Goal: Task Accomplishment & Management: Manage account settings

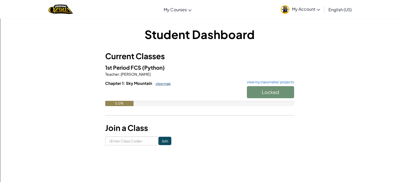
click at [162, 85] on link "view map" at bounding box center [162, 84] width 18 height 4
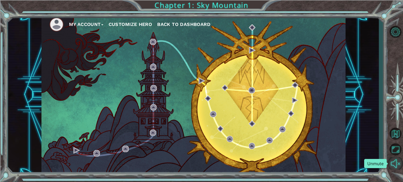
click at [395, 165] on button "Unmute" at bounding box center [395, 164] width 15 height 12
click at [399, 169] on button "Mute" at bounding box center [395, 164] width 15 height 12
click at [399, 169] on button "Unmute" at bounding box center [395, 164] width 15 height 12
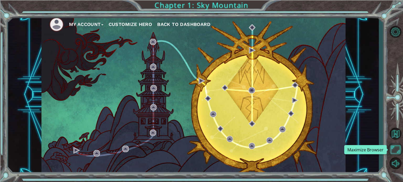
click at [393, 151] on button "Maximize Browser" at bounding box center [395, 150] width 15 height 12
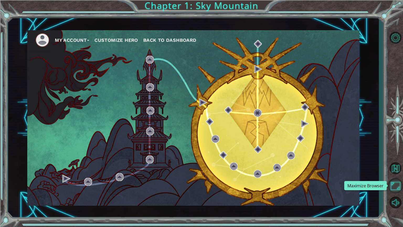
drag, startPoint x: 395, startPoint y: 179, endPoint x: 395, endPoint y: 147, distance: 31.8
click at [395, 179] on button "Maximize Browser" at bounding box center [395, 185] width 15 height 15
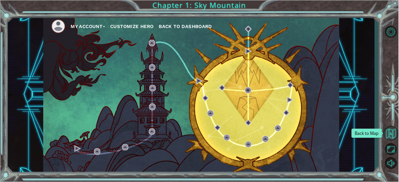
click at [392, 139] on button "Back to Map" at bounding box center [391, 133] width 15 height 15
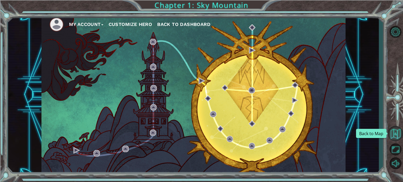
click at [394, 134] on button "Back to Map" at bounding box center [395, 133] width 15 height 15
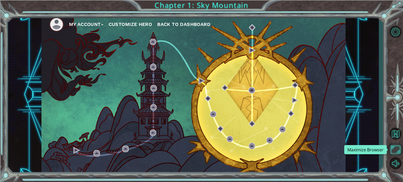
drag, startPoint x: 398, startPoint y: 148, endPoint x: 398, endPoint y: 180, distance: 31.8
click at [398, 148] on button "Maximize Browser" at bounding box center [395, 150] width 15 height 12
click at [397, 151] on button "Maximize Browser" at bounding box center [395, 150] width 15 height 12
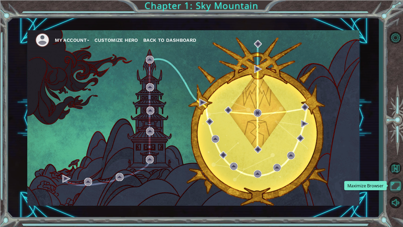
drag, startPoint x: 393, startPoint y: 187, endPoint x: 393, endPoint y: 155, distance: 31.8
click at [393, 182] on button "Maximize Browser" at bounding box center [395, 185] width 15 height 15
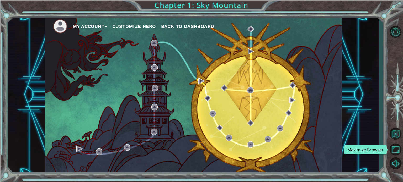
click at [135, 26] on button "Customize Hero" at bounding box center [134, 27] width 44 height 8
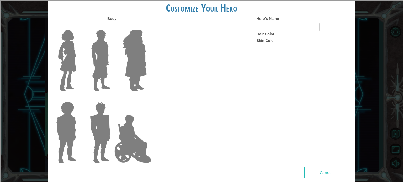
type input "CHEESE"
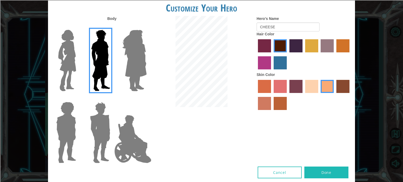
click at [279, 65] on label "lachmara hair color" at bounding box center [280, 62] width 13 height 13
click at [272, 71] on input "lachmara hair color" at bounding box center [272, 71] width 0 height 0
click at [95, 117] on img at bounding box center [100, 133] width 24 height 66
click at [112, 99] on input "Hero Garnet" at bounding box center [112, 99] width 0 height 0
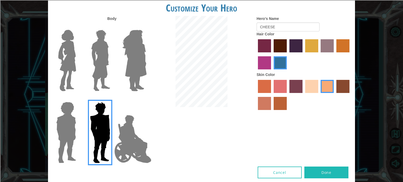
click at [98, 57] on img at bounding box center [100, 61] width 23 height 66
click at [112, 27] on input "Hero Lars" at bounding box center [112, 27] width 0 height 0
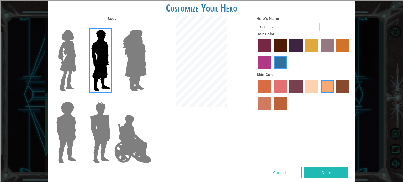
click at [270, 45] on label "paprika hair color" at bounding box center [264, 45] width 13 height 13
click at [256, 54] on input "paprika hair color" at bounding box center [256, 54] width 0 height 0
click at [276, 45] on label "maroon hair color" at bounding box center [280, 45] width 13 height 13
click at [272, 54] on input "maroon hair color" at bounding box center [272, 54] width 0 height 0
click at [290, 46] on label "hot purple hair color" at bounding box center [296, 45] width 13 height 13
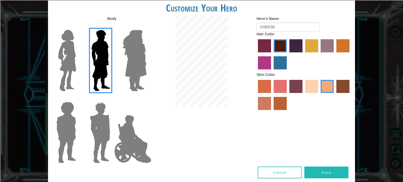
click at [288, 54] on input "hot purple hair color" at bounding box center [288, 54] width 0 height 0
click at [305, 44] on label "tulip tree hair color" at bounding box center [311, 45] width 13 height 13
click at [303, 54] on input "tulip tree hair color" at bounding box center [303, 54] width 0 height 0
click at [324, 45] on label "bazaar hair color" at bounding box center [327, 45] width 13 height 13
click at [319, 54] on input "bazaar hair color" at bounding box center [319, 54] width 0 height 0
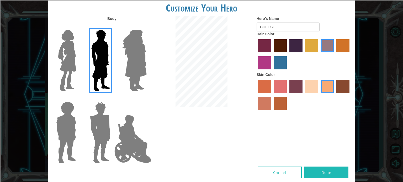
click at [337, 46] on label "gold drop hair color" at bounding box center [343, 45] width 13 height 13
click at [335, 54] on input "gold drop hair color" at bounding box center [335, 54] width 0 height 0
click at [262, 60] on label "medium red violet hair color" at bounding box center [264, 62] width 13 height 13
click at [350, 54] on input "medium red violet hair color" at bounding box center [350, 54] width 0 height 0
click at [295, 88] on label "tosca skin color" at bounding box center [296, 86] width 13 height 13
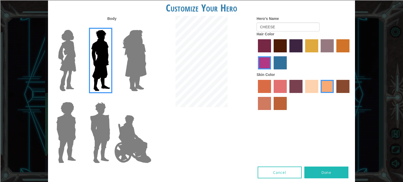
click at [288, 95] on input "tosca skin color" at bounding box center [288, 95] width 0 height 0
click at [265, 46] on label "paprika hair color" at bounding box center [264, 45] width 13 height 13
click at [256, 54] on input "paprika hair color" at bounding box center [256, 54] width 0 height 0
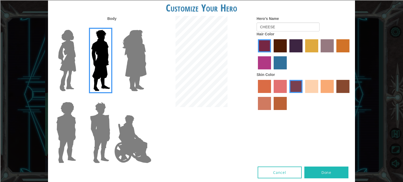
click at [274, 47] on label "maroon hair color" at bounding box center [280, 45] width 13 height 13
click at [272, 54] on input "maroon hair color" at bounding box center [272, 54] width 0 height 0
click at [324, 84] on label "tacao skin color" at bounding box center [327, 86] width 13 height 13
click at [319, 95] on input "tacao skin color" at bounding box center [319, 95] width 0 height 0
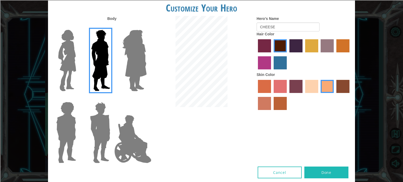
click at [316, 169] on button "Done" at bounding box center [327, 173] width 44 height 12
